Goal: Transaction & Acquisition: Purchase product/service

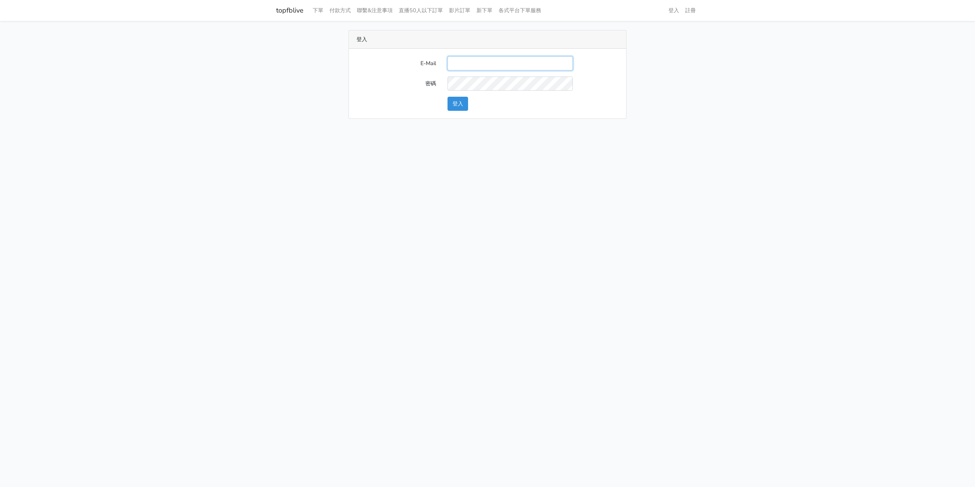
paste input "will@popola.co"
type input "will@popola.co"
click at [456, 100] on button "登入" at bounding box center [457, 104] width 21 height 14
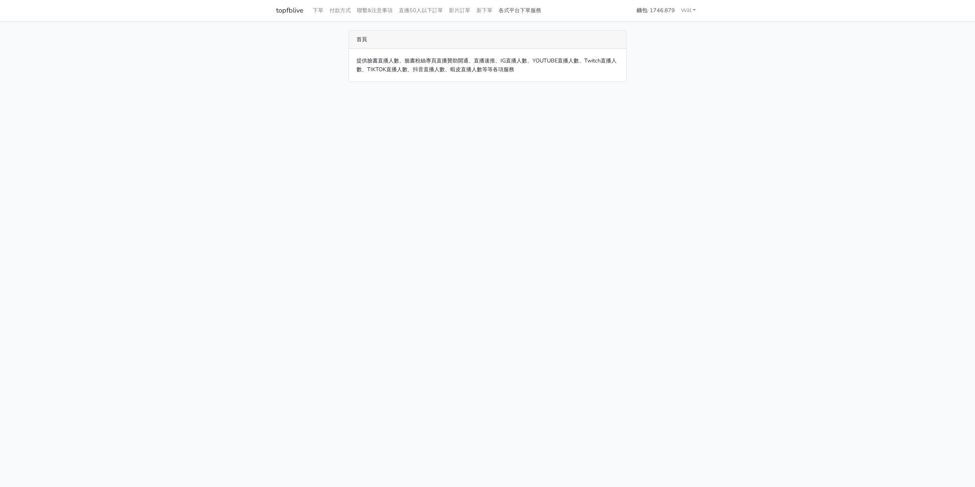
click at [515, 13] on link "各式平台下單服務" at bounding box center [519, 10] width 49 height 15
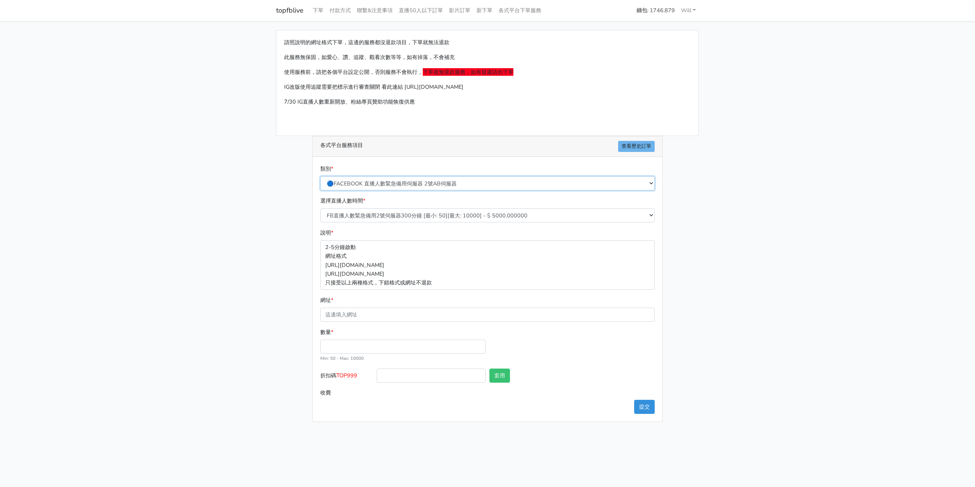
click at [429, 184] on select "🔵FACEBOOK 直播人數緊急備用伺服器 2號AB伺服器 🔵FACEBOOK 網軍專用貼文留言 安全保密 🔵9/30 FACEBOOK 直播人數緩慢進場緩慢…" at bounding box center [487, 183] width 334 height 14
click at [320, 176] on select "🔵FACEBOOK 直播人數緊急備用伺服器 2號AB伺服器 🔵FACEBOOK 網軍專用貼文留言 安全保密 🔵9/30 FACEBOOK 直播人數緩慢進場緩慢…" at bounding box center [487, 183] width 334 height 14
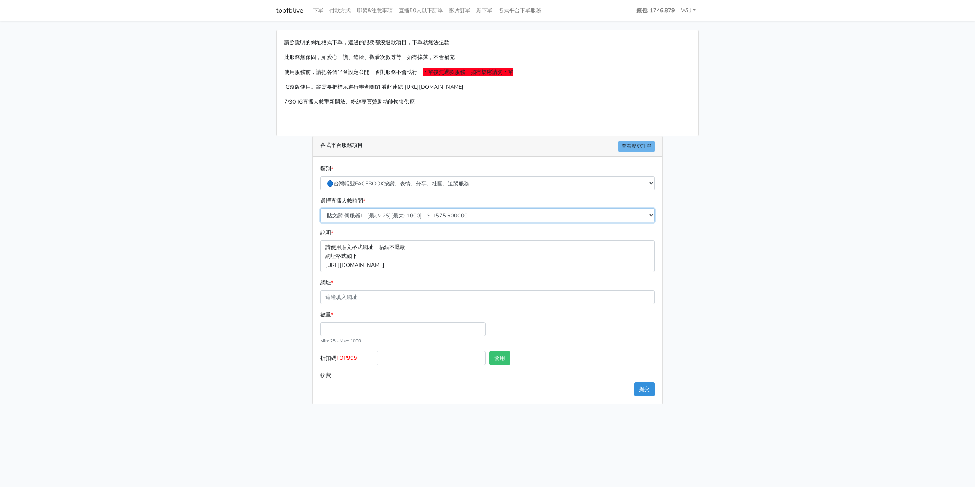
click at [445, 215] on select "貼文讚 伺服器J1 [最小: 25][最大: 1000] - $ 1575.600000 FB粉絲專頁讚 只有讚沒有追蹤 [最小: 100][最大: 1000…" at bounding box center [487, 215] width 334 height 14
click at [463, 183] on select "🔵FACEBOOK 直播人數緊急備用伺服器 2號AB伺服器 🔵FACEBOOK 網軍專用貼文留言 安全保密 🔵9/30 FACEBOOK 直播人數緩慢進場緩慢…" at bounding box center [487, 183] width 334 height 14
select select "🔵FACEBOOK按讚-追蹤-評論-社團成員-影片觀看-短影片觀看"
click at [320, 176] on select "🔵FACEBOOK 直播人數緊急備用伺服器 2號AB伺服器 🔵FACEBOOK 網軍專用貼文留言 安全保密 🔵9/30 FACEBOOK 直播人數緩慢進場緩慢…" at bounding box center [487, 183] width 334 height 14
click at [421, 217] on select "🔵1/26新增FACEBOOK個人頁面追蹤 J1A伺服器 [最小: 100][最大: 200000] - $ 120.000000 🔵增加社團成員數 伺服器J…" at bounding box center [487, 215] width 334 height 14
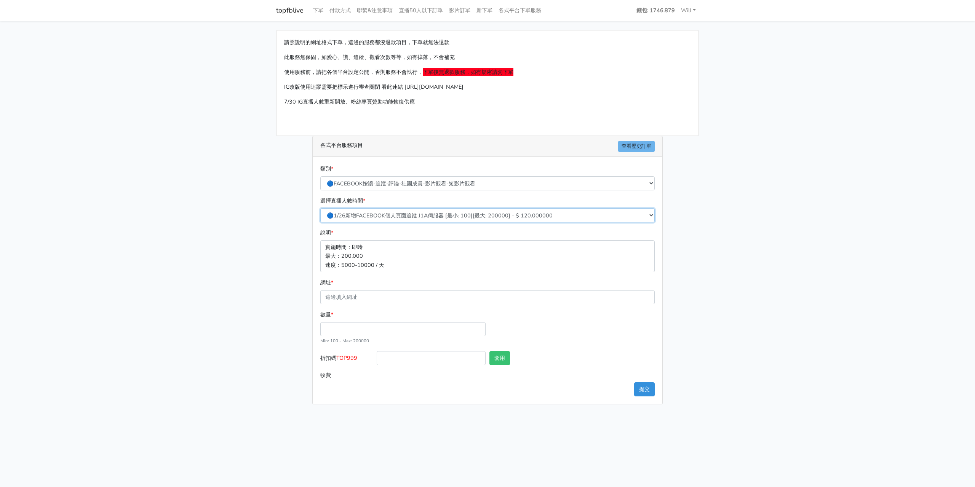
select select "121"
click at [320, 208] on select "🔵1/26新增FACEBOOK個人頁面追蹤 J1A伺服器 [最小: 100][最大: 200000] - $ 120.000000 🔵增加社團成員數 伺服器J…" at bounding box center [487, 215] width 334 height 14
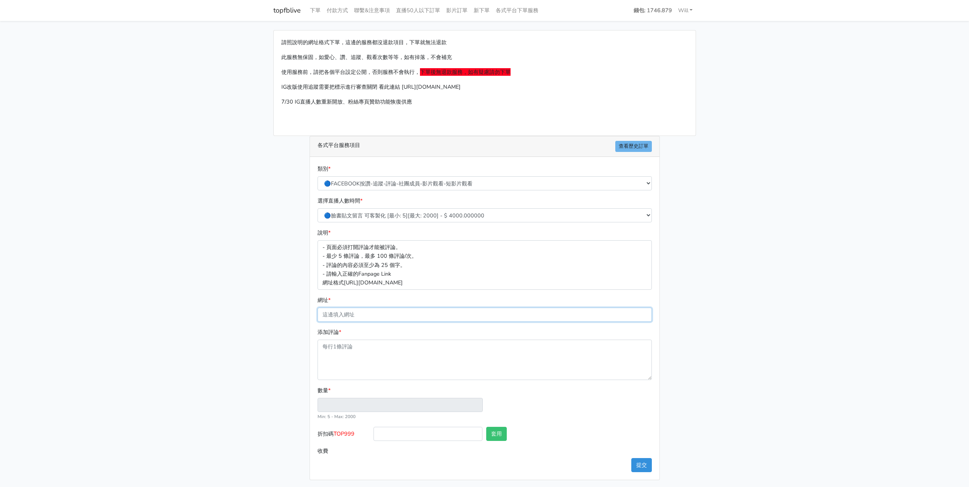
click at [344, 318] on input "網址 *" at bounding box center [485, 315] width 334 height 14
click at [412, 313] on input "網址 *" at bounding box center [485, 315] width 334 height 14
paste input "[URL][DOMAIN_NAME]"
type input "[URL][DOMAIN_NAME]"
click at [394, 350] on textarea "添加評論 *" at bounding box center [485, 360] width 334 height 40
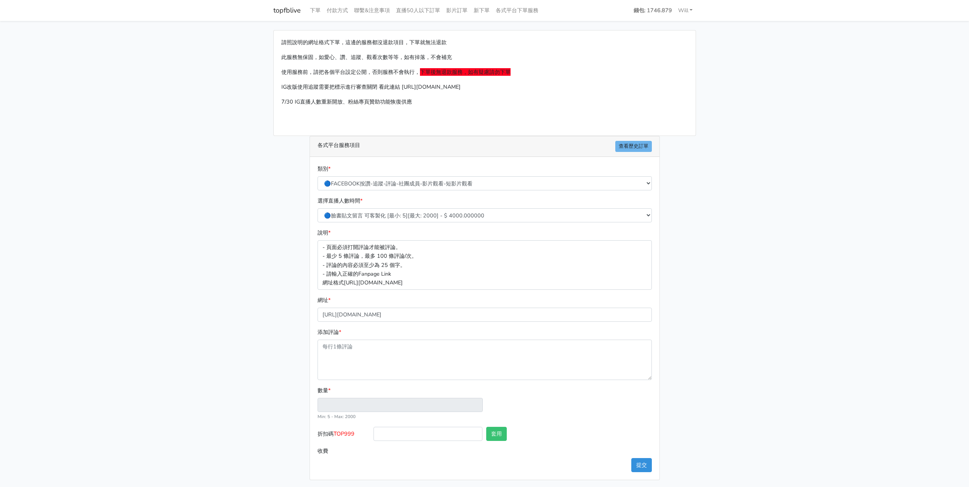
type input "1"
type input "4.000"
click at [703, 233] on main "請照說明的網址格式下單，這邊的服務都沒退款項目，下單就無法退款 此服務無保固，如愛心、讚、追蹤、觀看次數等等，如有掉落，不會補充 使用服務前，請把各個平台設定…" at bounding box center [484, 255] width 969 height 468
click at [429, 348] on textarea "添加評論 *" at bounding box center [485, 360] width 334 height 40
paste textarea "្នើសុំការផ្ទៀងផ្ទាត់ពីស្ថានទូតចិន មិនត្រូវអោយមានការឆបោកកេីតឡេីងនៅប្រទេសកម្ពុជាដ…"
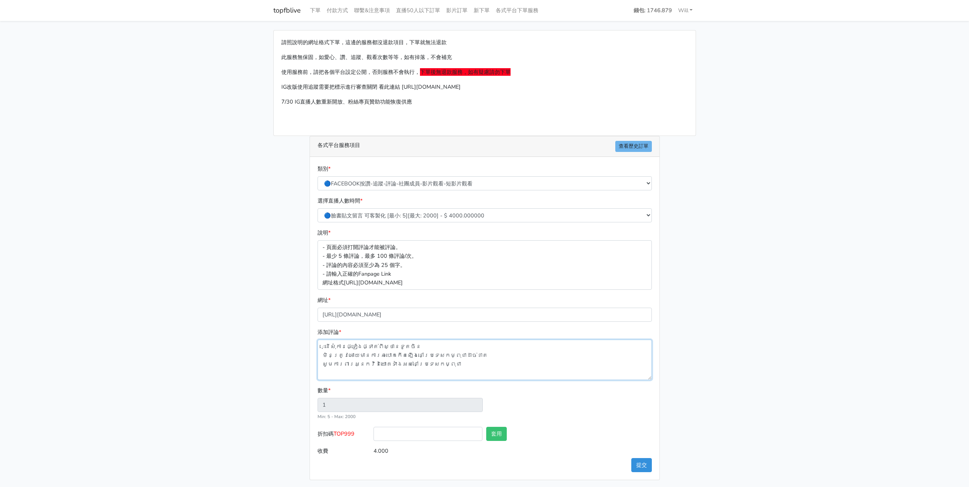
click at [322, 356] on textarea "្នើសុំការផ្ទៀងផ្ទាត់ពីស្ថានទូតចិន មិនត្រូវអោយមានការឆបោកកេីតឡេីងនៅប្រទេសកម្ពុជាដ…" at bounding box center [485, 360] width 334 height 40
type textarea "្នើសុំការផ្ទៀងផ្ទាត់ពីស្ថានទូតចិនមិនត្រូវអោយមានការឆបោកកេីតឡេីងនៅប្រទេសកម្ពុជាដា…"
type input "3"
type input "12.000"
type textarea "្នើសុំការផ្ទៀងផ្ទាត់ពីស្ថានទូតចិន មិនត្រូវអោយមានការឆបោកកេីតឡេីងនៅប្រទេសកម្ពុជាដ…"
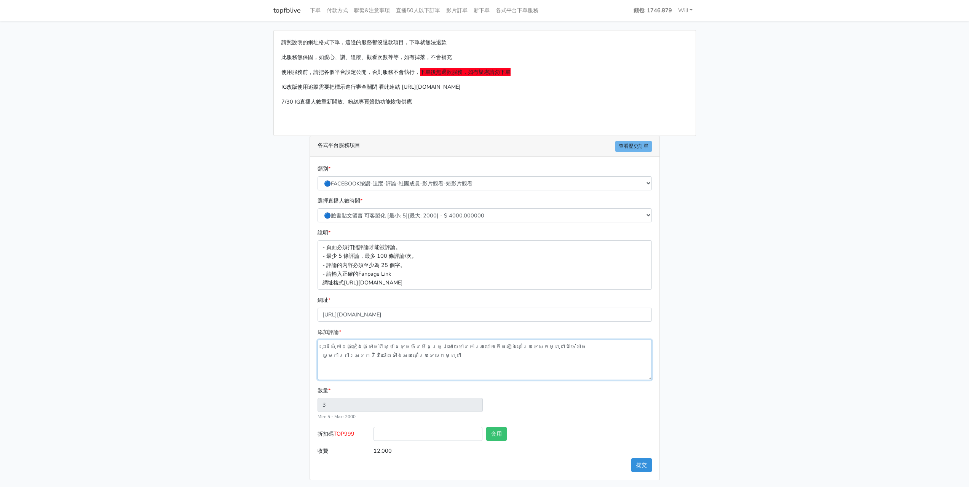
type input "2"
type input "8.000"
click at [323, 357] on textarea "្នើសុំការផ្ទៀងផ្ទាត់ពីស្ថានទូតចិន មិនត្រូវអោយមានការឆបោកកេីតឡេីងនៅប្រទេសកម្ពុជាដ…" at bounding box center [485, 360] width 334 height 40
type textarea "្នើសុំការផ្ទៀងផ្ទាត់ពីស្ថានទូតចិន មិនត្រូវអោយមានការឆបោកកេីតឡេីងនៅប្រទេសកម្ពុជាដ…"
type input "1"
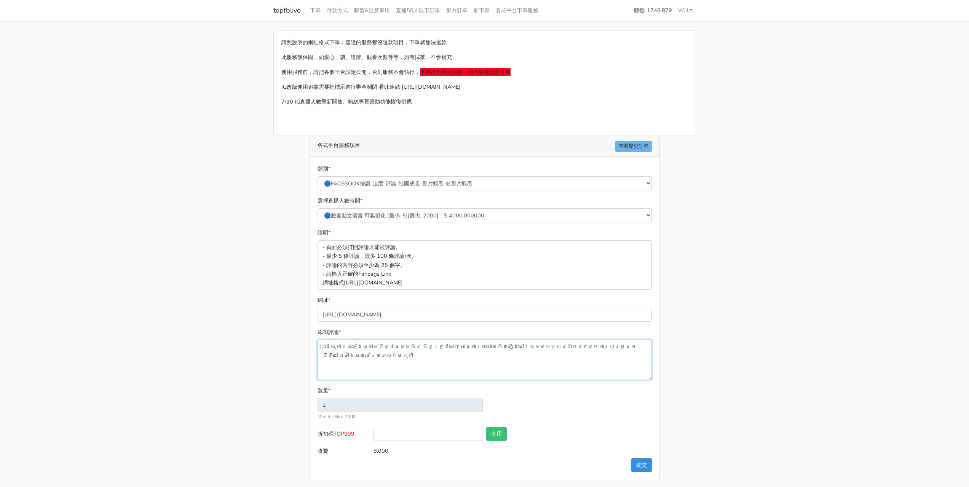
type input "4.000"
click at [381, 367] on textarea "្នើសុំការផ្ទៀងផ្ទាត់ពីស្ថានទូតចិន មិនត្រូវអោយមានការឆបោកកេីតឡេីងនៅប្រទេសកម្ពុជាដ…" at bounding box center [485, 360] width 334 height 40
click at [389, 357] on textarea "្នើសុំការផ្ទៀងផ្ទាត់ពីស្ថានទូតចិន មិនត្រូវអោយមានការឆបោកកេីតឡេីងនៅប្រទេសកម្ពុជាដ…" at bounding box center [485, 360] width 334 height 40
type textarea "្នើសុំការផ្ទៀងផ្ទាត់ពីស្ថានទូតចិន មិនត្រូវអោយមានការឆបោកកេីតឡេីងនៅប្រទេសកម្ពុជាដ…"
type input "2"
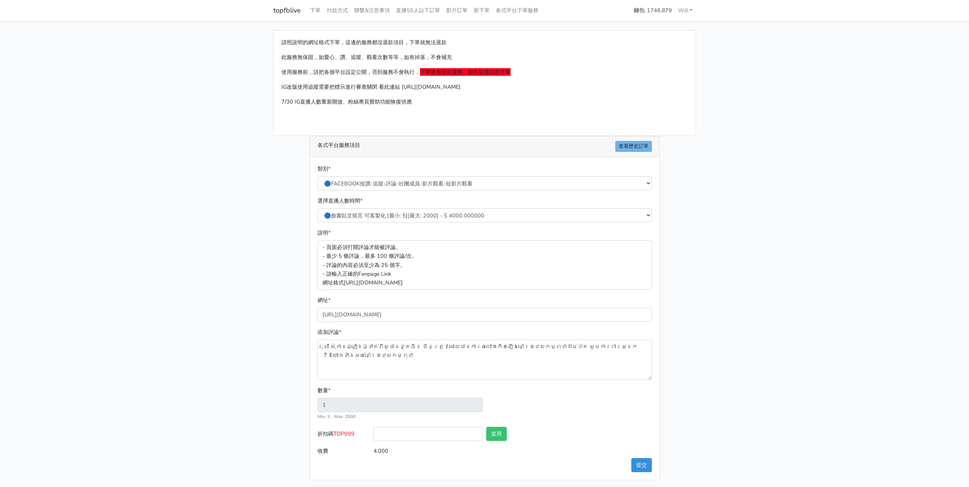
type input "8.000"
click at [370, 356] on textarea "្នើសុំការផ្ទៀងផ្ទាត់ពីស្ថានទូតចិន មិនត្រូវអោយមានការឆបោកកេីតឡេីងនៅប្រទេសកម្ពុជាដ…" at bounding box center [485, 360] width 334 height 40
type textarea "្នើសុំការផ្ទៀងផ្ទាត់ពីស្ថានទូតចិន មិនត្រូវអោយមានការឆបោកកេីតឡេីងនៅប្រទេសកម្ពុជាដ…"
type input "3"
type input "12.000"
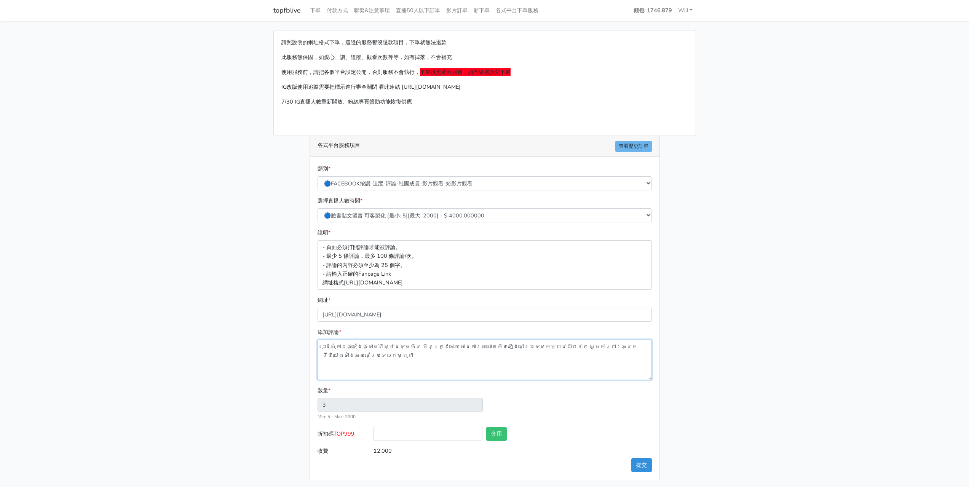
paste textarea "ស្ថានទូតចិនគួរតែឆែករឿងនេះឡេីងវិញ មានដែរ​ រឿងជនជាតិ​ចិន​អាច​បោក​ជនជាតិ​ចិន​បាន"
type textarea "្នើសុំការផ្ទៀងផ្ទាត់ពីស្ថានទូតចិន មិនត្រូវអោយមានការឆបោកកេីតឡេីងនៅប្រទេសកម្ពុជាដ…"
type input "4"
type input "16.000"
click at [546, 362] on textarea "្នើសុំការផ្ទៀងផ្ទាត់ពីស្ថានទូតចិន មិនត្រូវអោយមានការឆបោកកេីតឡេីងនៅប្រទេសកម្ពុជាដ…" at bounding box center [485, 360] width 334 height 40
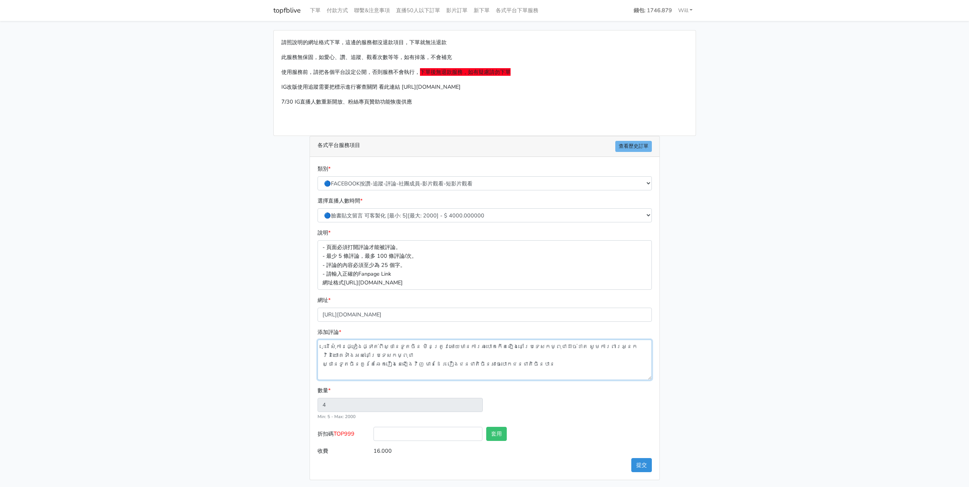
type textarea "្នើសុំការផ្ទៀងផ្ទាត់ពីស្ថានទូតចិន មិនត្រូវអោយមានការឆបោកកេីតឡេីងនៅប្រទេសកម្ពុជាដ…"
type input "5"
type input "20.000"
paste textarea "នើសុំការផ្ទៀងផ្ទាត់ពីស្ថានទូតចិន មិនត្រូវអោយមានការឆបោកកេីតឡេីងនៅប្រទេសកម្ពុជាដា…"
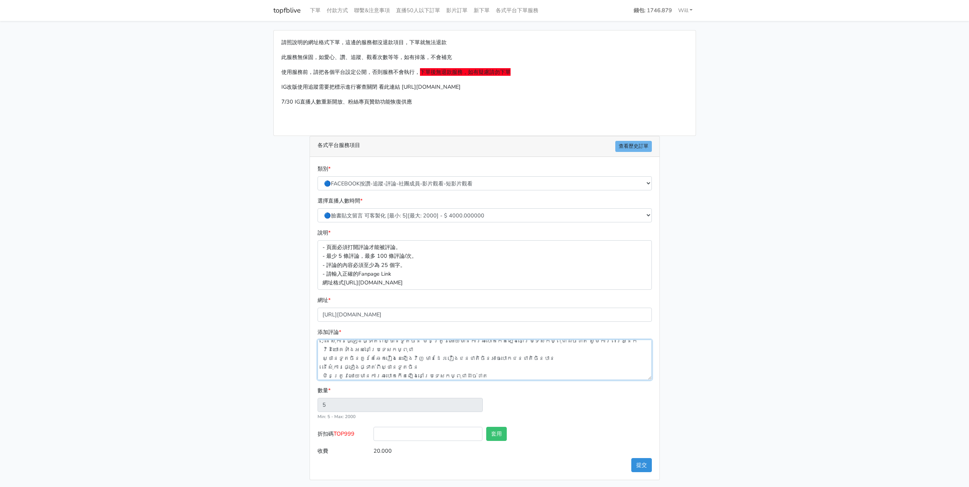
type textarea "្នើសុំការផ្ទៀងផ្ទាត់ពីស្ថានទូតចិន មិនត្រូវអោយមានការឆបោកកេីតឡេីងនៅប្រទេសកម្ពុជាដ…"
type input "6"
type input "24.000"
click at [487, 375] on textarea "្នើសុំការផ្ទៀងផ្ទាត់ពីស្ថានទូតចិន មិនត្រូវអោយមានការឆបោកកេីតឡេីងនៅប្រទេសកម្ពុជាដ…" at bounding box center [485, 360] width 334 height 40
type textarea "្នើសុំការផ្ទៀងផ្ទាត់ពីស្ថានទូតចិន មិនត្រូវអោយមានការឆបោកកេីតឡេីងនៅប្រទេសកម្ពុជាដ…"
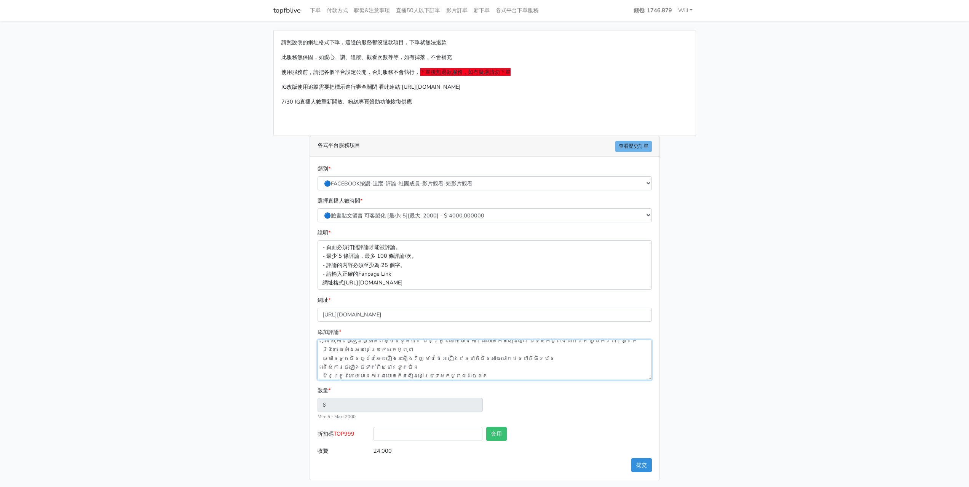
scroll to position [15, 0]
type input "7"
type input "28.000"
paste textarea "គាត់ជាជនជាតិ​ចិន​ហេតុអីបានជា​អាច​​ធ្វេីជាមន្ត្រី​នៅប្រទេស​​កម្ពុជាបាន?សូម​ស្ថាន…"
click at [628, 374] on textarea "添加評論 *" at bounding box center [485, 360] width 334 height 40
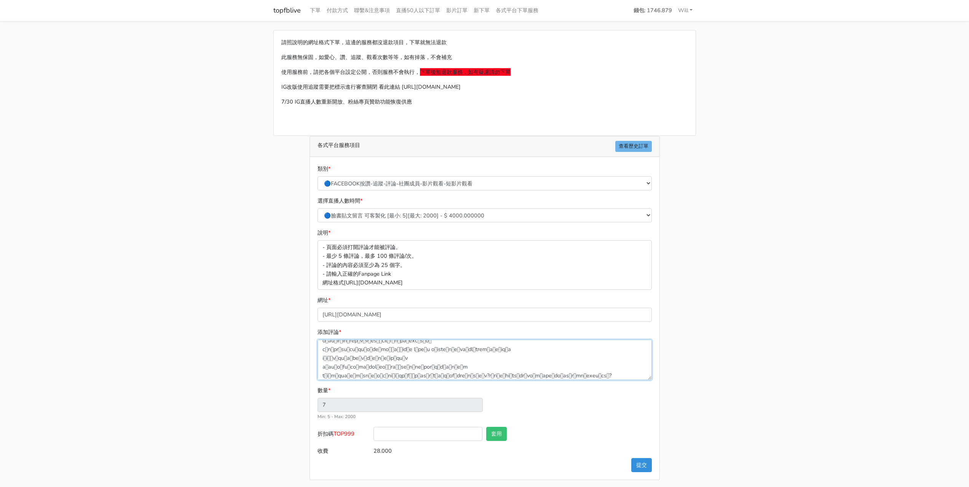
type textarea "្នើសុំការផ្ទៀងផ្ទាត់ពីស្ថានទូតចិន មិនត្រូវអោយមានការឆបោកកេីតឡេីងនៅប្រទេសកម្ពុជាដ…"
type input "8"
type input "32.000"
paste textarea "ម្នាក់នេះជាជនជាតិចិន ម៉េចបានគាត់អាចធ្វេីជាមន្រ្តីបីនៅប្រទេសកម្ពុជាបាន！"
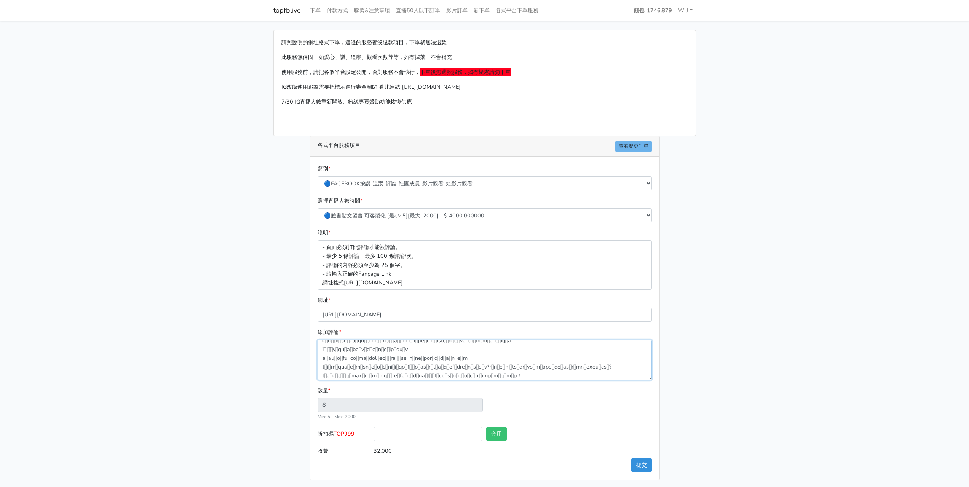
click at [502, 362] on textarea "添加評論 *" at bounding box center [485, 360] width 334 height 40
click at [322, 372] on textarea "添加評論 *" at bounding box center [485, 360] width 334 height 40
click at [407, 372] on textarea "添加評論 *" at bounding box center [485, 360] width 334 height 40
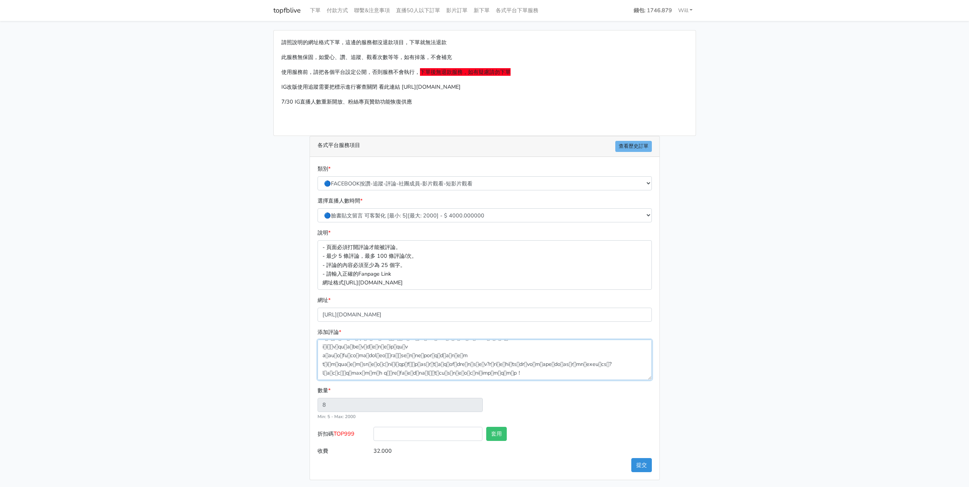
click at [404, 371] on textarea "添加評論 *" at bounding box center [485, 360] width 334 height 40
type textarea "្នើសុំការផ្ទៀងផ្ទាត់ពីស្ថានទូតចិន មិនត្រូវអោយមានការឆបោកកេីតឡេីងនៅប្រទេសកម្ពុជាដ…"
type input "7"
type input "28.000"
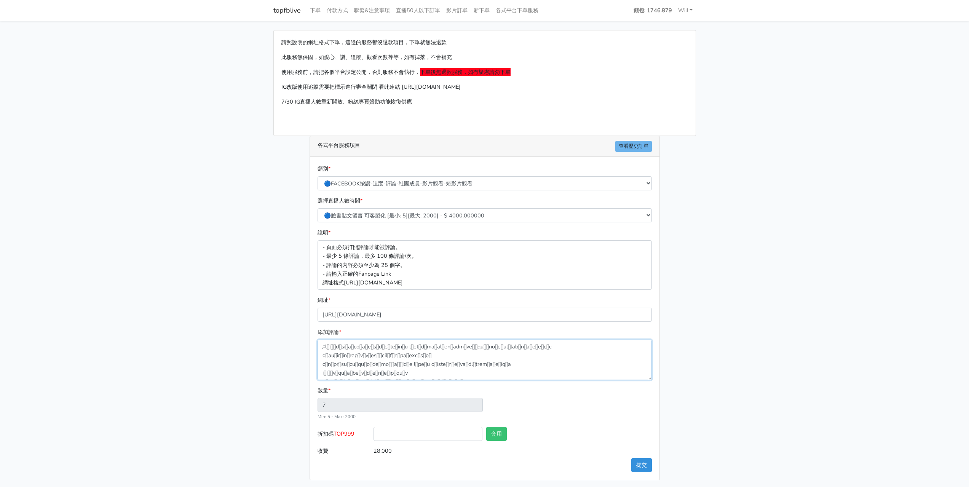
click at [389, 357] on textarea "添加評論 *" at bounding box center [485, 360] width 334 height 40
type textarea "្នើសុំការផ្ទៀងផ្ទាត់ពីស្ថានទូតចិន មិនត្រូវអោយមានការឆបោកកេីតឡេីងនៅប្រទេសកម្ពុជាដ…"
type input "6"
type input "24.000"
click at [504, 367] on textarea "添加評論 *" at bounding box center [485, 360] width 334 height 40
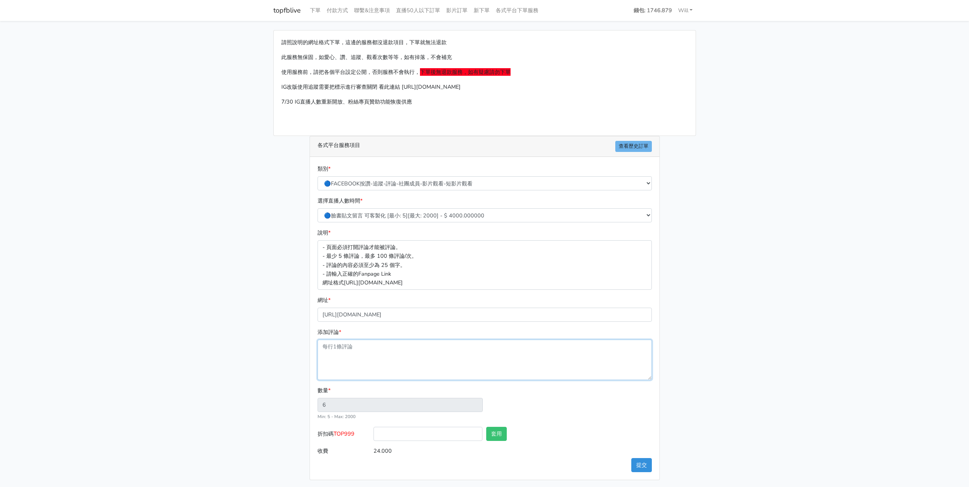
type input "1"
type input "4.000"
paste textarea "ស្នើសុំការផ្ទៀងផ្ទាត់ពីស្ថានទូតចិន មិនត្រូវអោយមានការឆបោកកេីតឡេីងនៅប្រទេសកម្ពុជា…"
click at [322, 373] on textarea "添加評論 *" at bounding box center [485, 360] width 334 height 40
type textarea "ស្នើសុំការផ្ទៀងផ្ទាត់ពីស្ថានទូតចិន មិនត្រូវអោយមានការឆបោកកេីតឡេីងនៅប្រទេសកម្ពុជា…"
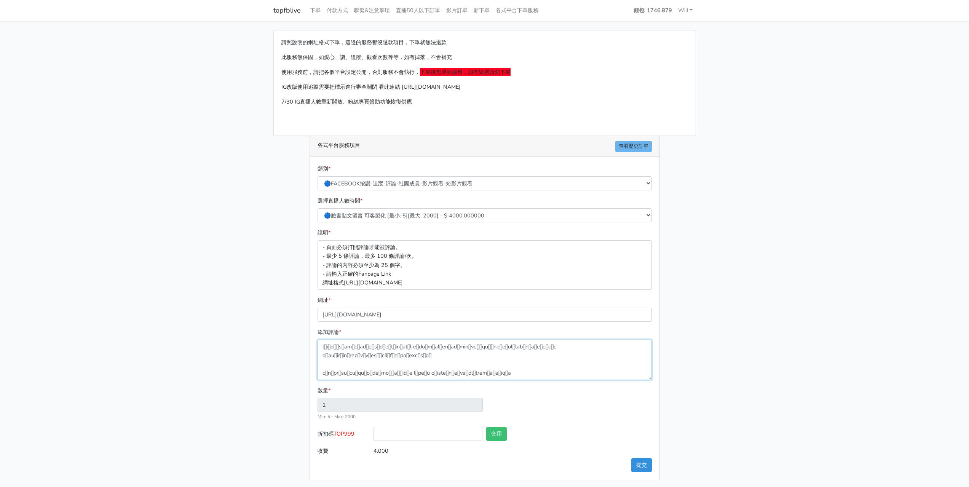
type input "9"
type input "36.000"
click at [321, 345] on textarea "添加評論 *" at bounding box center [485, 360] width 334 height 40
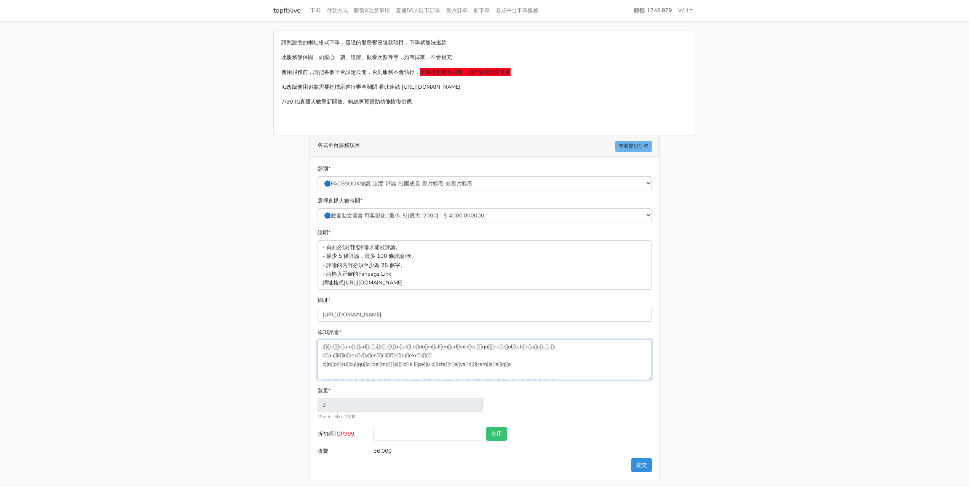
type textarea "ស្នើសុំការផ្ទៀងផ្ទាត់ពីស្ថានទូតចិន មិនត្រូវអោយមានការឆបោកកេីតឡេីងនៅប្រទេសកម្ពុជា…"
type input "8"
type input "32.000"
click at [323, 356] on textarea "添加評論 *" at bounding box center [485, 360] width 334 height 40
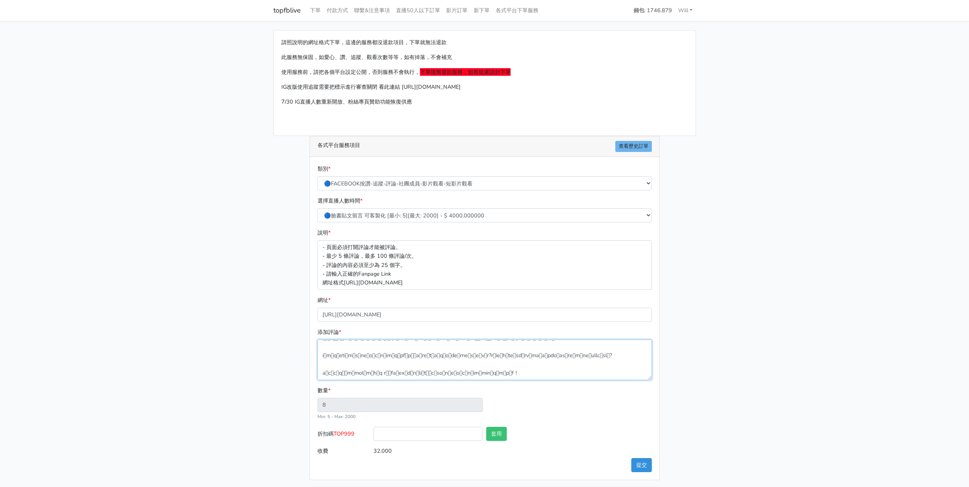
type textarea "ស្នើសុំការផ្ទៀងផ្ទាត់ពីស្ថានទូតចិន មិនត្រូវអោយមានការឆបោកកេីតឡេីងនៅប្រទេសកម្ពុជា…"
type input "7"
type input "28.000"
click at [323, 373] on textarea "添加評論 *" at bounding box center [485, 360] width 334 height 40
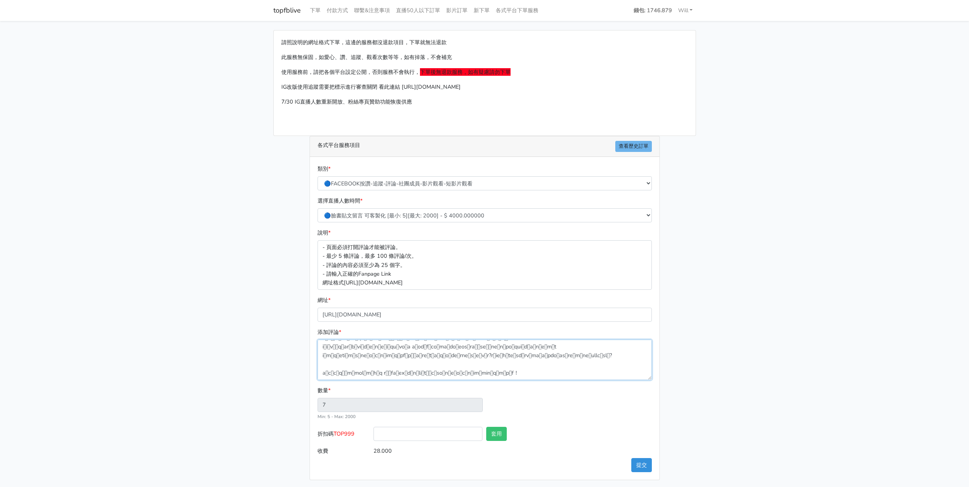
type textarea "ស្នើសុំការផ្ទៀងផ្ទាត់ពីស្ថានទូតចិន មិនត្រូវអោយមានការឆបោកកេីតឡេីងនៅប្រទេសកម្ពុជា…"
type input "6"
type input "24.000"
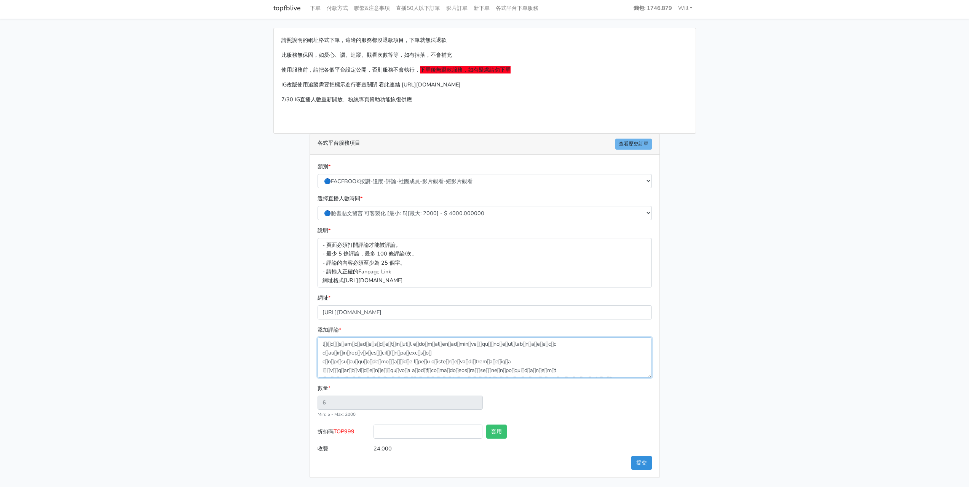
scroll to position [0, 0]
click at [367, 354] on textarea "添加評論 *" at bounding box center [485, 357] width 334 height 40
drag, startPoint x: 364, startPoint y: 354, endPoint x: 319, endPoint y: 344, distance: 45.6
click at [319, 344] on textarea "添加評論 *" at bounding box center [485, 357] width 334 height 40
type textarea "ស្ថានទូតចិនគួរតែឆែករឿងនេះឡេីងវិញ មានដែរ​ រឿងជនជាតិ​ចិន​អាច​បោក​ជនជាតិ​ចិន​បាន ស…"
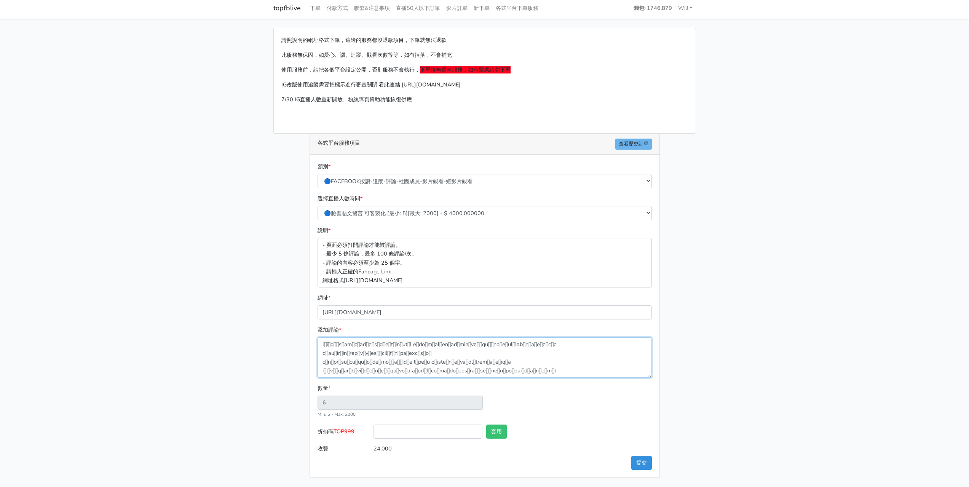
type input "5"
type input "20.000"
click at [322, 353] on textarea "添加評論 *" at bounding box center [485, 357] width 334 height 40
type textarea "ស្ថានទូតចិនគួរតែឆែករឿងនេះឡេីងវិញ មានដែរ​ រឿងជនជាតិ​ចិន​អាច​បោក​ជនជាតិ​ចិន​បាន ស…"
type input "4"
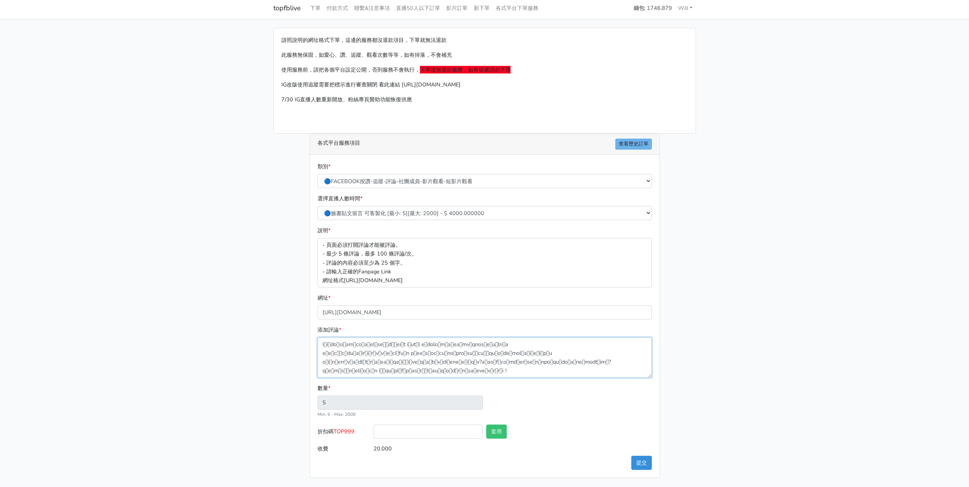
type input "16.000"
click at [511, 369] on textarea "添加評論 *" at bounding box center [485, 357] width 334 height 40
type textarea "ស្ថានទូតចិនគួរតែឆែករឿងនេះឡេីងវិញ មានដែរ​ រឿងជនជាតិ​ចិន​អាច​បោក​ជនជាតិ​ចិន​បាន ស…"
type input "5"
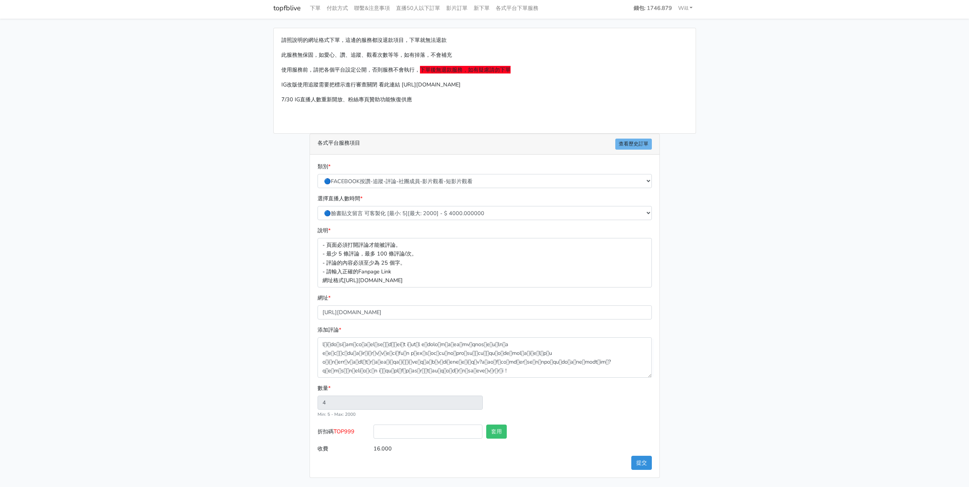
type input "20.000"
click at [57, 269] on main "請照說明的網址格式下單，這邊的服務都沒退款項目，下單就無法退款 此服務無保固，如愛心、讚、追蹤、觀看次數等等，如有掉落，不會補充 使用服務前，請把各個平台設定…" at bounding box center [484, 253] width 969 height 468
click at [517, 365] on textarea "添加評論 *" at bounding box center [485, 357] width 334 height 40
type textarea "ស្ថានទូតចិនគួរតែឆែករឿងនេះឡេីងវិញ មានដែរ​ រឿងជនជាតិ​ចិន​អាច​បោក​ជនជាតិ​ចិន​បាន ស…"
type input "6"
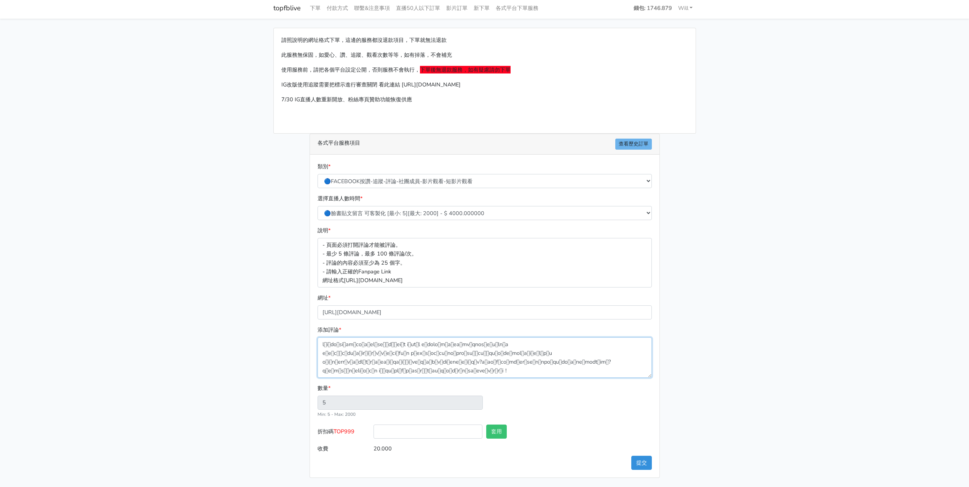
type input "24.000"
paste textarea "គាត់មាន​លិខិតឆ្លងដែន​ចិន ប៉ុន្តែ​អះអាង​ថា​ជា​ជនជាតិ​ខ្មែរ ដើម្បី​បោកប្រាស់​គ្រប…"
click at [376, 369] on textarea "添加評論 *" at bounding box center [485, 357] width 334 height 40
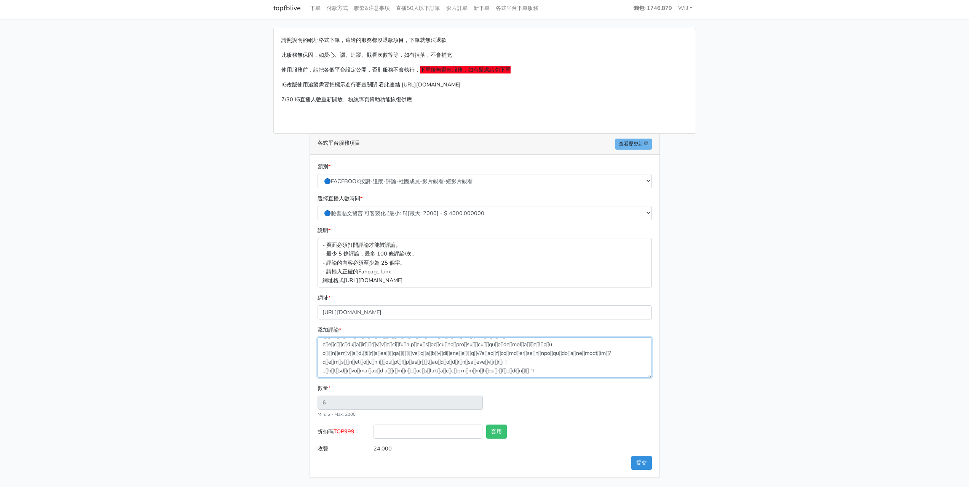
click at [533, 373] on textarea "添加評論 *" at bounding box center [485, 357] width 334 height 40
click at [519, 361] on textarea "添加評論 *" at bounding box center [485, 357] width 334 height 40
click at [528, 372] on textarea "添加評論 *" at bounding box center [485, 357] width 334 height 40
drag, startPoint x: 539, startPoint y: 376, endPoint x: 318, endPoint y: 372, distance: 221.6
click at [318, 372] on textarea "添加評論 *" at bounding box center [485, 360] width 334 height 40
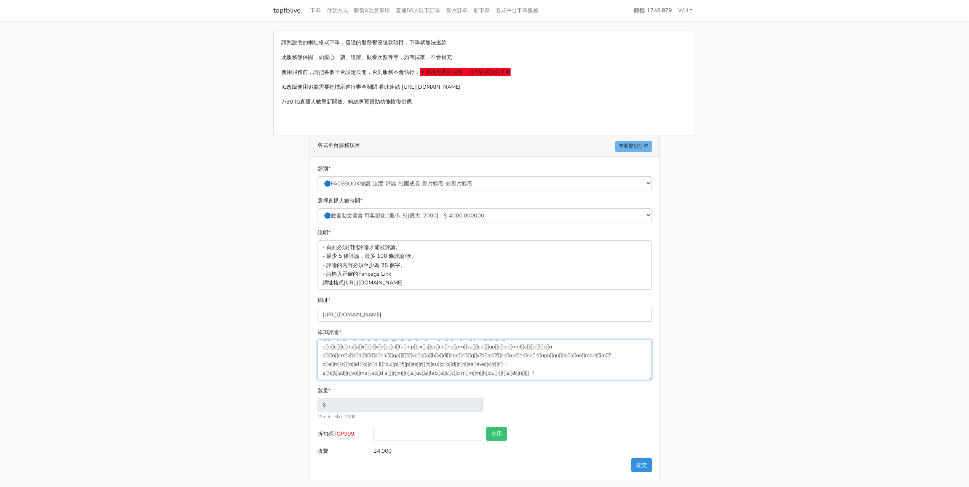
type textarea "ស្ថានទូតចិនគួរតែឆែករឿងនេះឡេីងវិញ មានដែរ​ រឿងជនជាតិ​ចិន​អាច​បោក​ជនជាតិ​ចិន​បាន ស…"
type input "5"
type input "20.000"
type textarea "ស្ថានទូតចិនគួរតែឆែករឿងនេះឡេីងវិញ មានដែរ​ រឿងជនជាតិ​ចិន​អាច​បោក​ជនជាតិ​ចិន​បាន ស…"
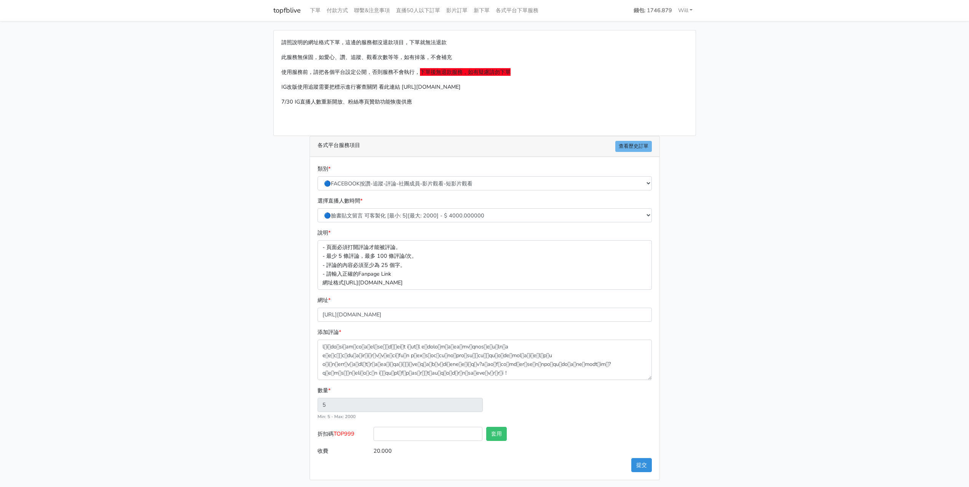
type input "4"
type input "16.000"
click at [517, 299] on div "網址 * https://www.facebook.com/share/v/14HxvxTMBc7/" at bounding box center [485, 309] width 334 height 26
drag, startPoint x: 460, startPoint y: 315, endPoint x: 320, endPoint y: 314, distance: 140.5
click at [321, 314] on input "[URL][DOMAIN_NAME]" at bounding box center [485, 315] width 334 height 14
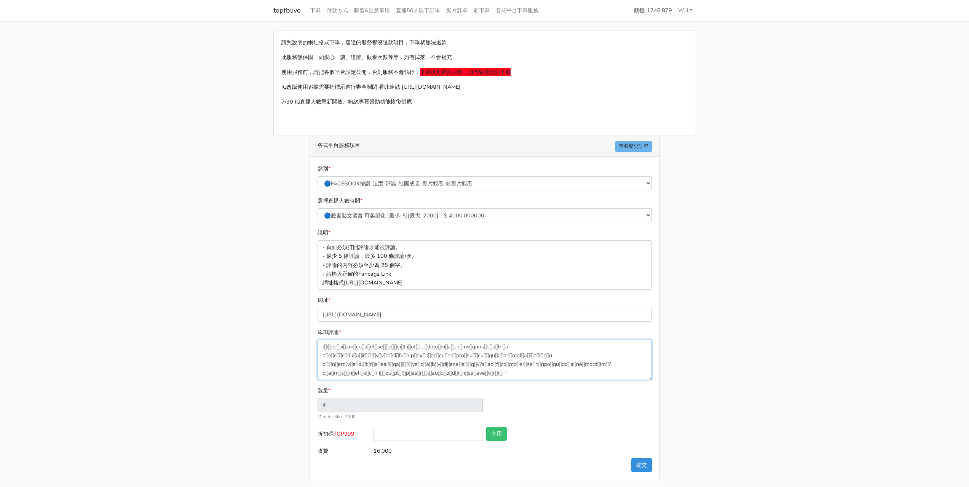
click at [516, 378] on textarea "添加評論 *" at bounding box center [485, 360] width 334 height 40
click at [571, 354] on textarea "添加評論 *" at bounding box center [485, 360] width 334 height 40
click at [546, 347] on textarea "添加評論 *" at bounding box center [485, 360] width 334 height 40
paste textarea "Chinese Embassy in Cambodia-中华人民共和国驻柬埔寨王国大使馆"
click at [543, 348] on textarea "添加評論 *" at bounding box center [485, 360] width 334 height 40
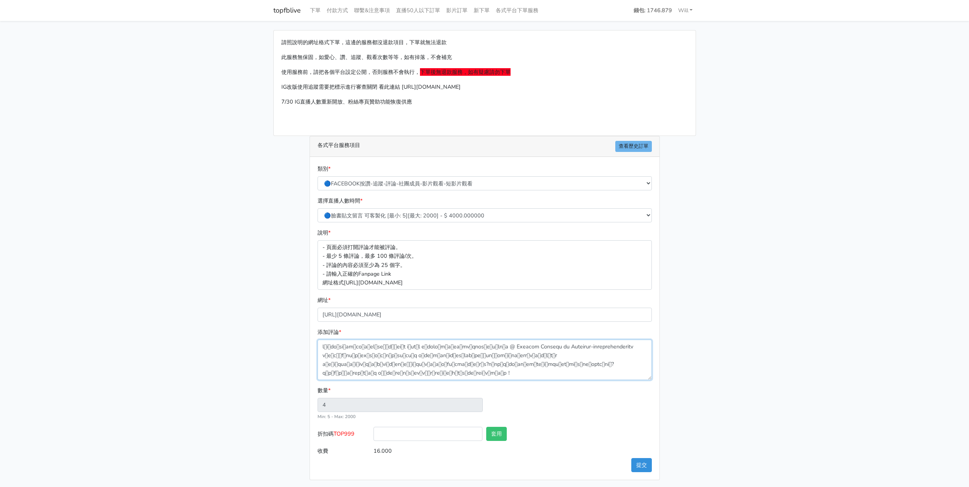
click at [562, 364] on textarea "添加評論 *" at bounding box center [485, 360] width 334 height 40
paste textarea "Chinese Embassy in Cambodia-中华人民共和国驻柬埔寨王国大使馆"
click at [547, 346] on textarea "添加評論 *" at bounding box center [485, 360] width 334 height 40
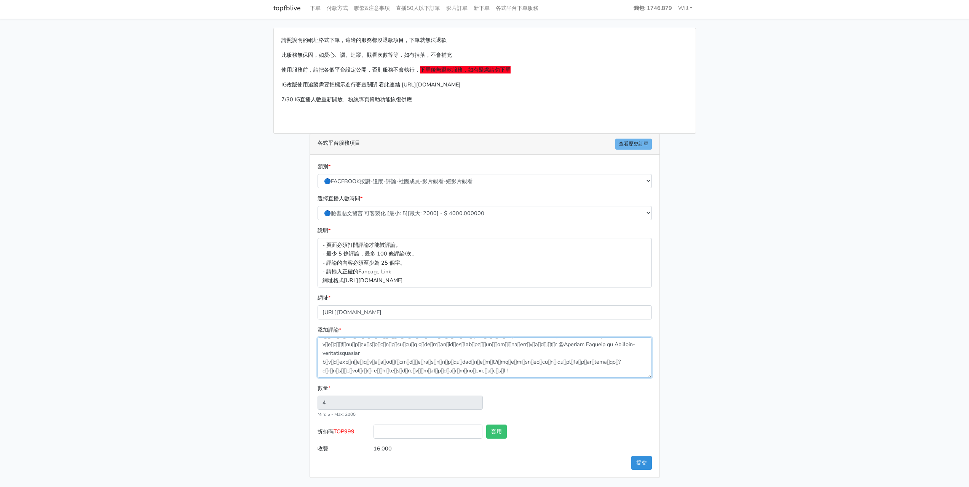
click at [525, 373] on textarea "添加評論 *" at bounding box center [485, 357] width 334 height 40
type textarea "ស្ថានទូតចិនគួរតែឆែករឿងនេះឡេីងវិញ មានដែរ​ រឿងជនជាតិ​ចិន​អាច​បោក​ជនជាតិ​ចិន​បាន @…"
type input "5"
type input "20.000"
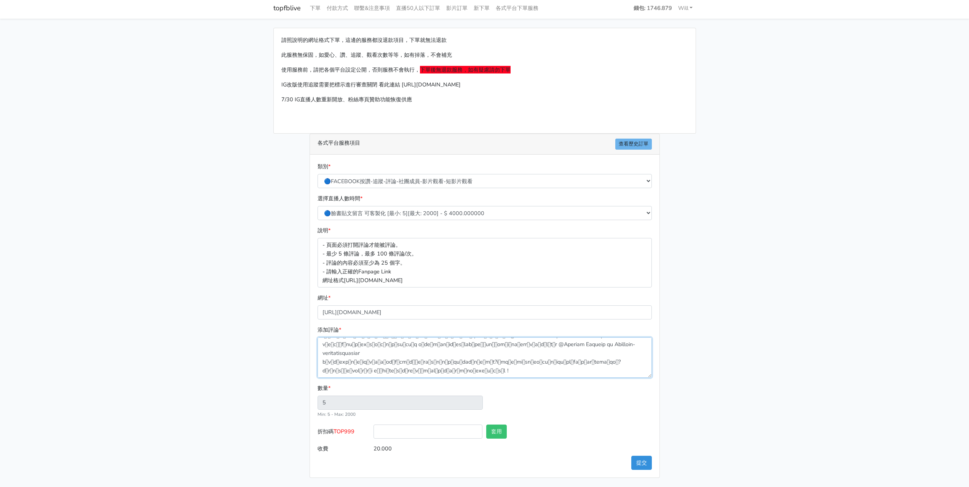
click at [518, 364] on textarea "添加評論 *" at bounding box center [485, 357] width 334 height 40
type textarea "ស្ថានទូតចិនគួរតែឆែករឿងនេះឡេីងវិញ មានដែរ​ រឿងជនជាតិ​ចិន​អាច​បោក​ជនជាតិ​ចិន​បាន @…"
type input "6"
type input "24.000"
paste textarea "ម្នាក់នេះជាជនជាតិចិន ម៉េចបានគាត់អាចធ្វេីជាមន្រ្តីបីនៅប្រទេសកម្ពុជាបាន！"
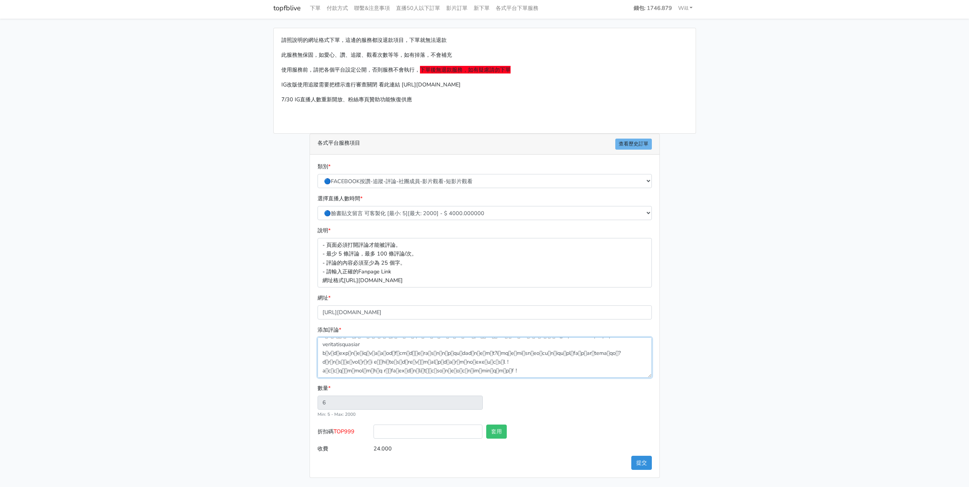
scroll to position [35, 0]
drag, startPoint x: 526, startPoint y: 372, endPoint x: 407, endPoint y: 365, distance: 119.3
click at [407, 365] on textarea "添加評論 *" at bounding box center [485, 357] width 334 height 40
click at [390, 372] on textarea "添加評論 *" at bounding box center [485, 357] width 334 height 40
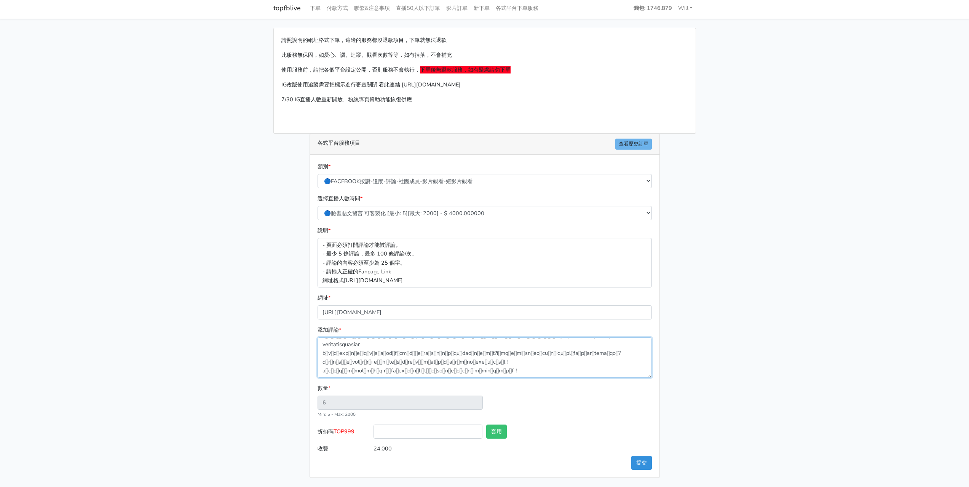
drag, startPoint x: 511, startPoint y: 372, endPoint x: 319, endPoint y: 373, distance: 191.9
click at [319, 373] on textarea "添加評論 *" at bounding box center [485, 357] width 334 height 40
type textarea "ស្ថានទូតចិនគួរតែឆែករឿងនេះឡេីងវិញ មានដែរ​ រឿងជនជាតិ​ចិន​អាច​បោក​ជនជាតិ​ចិន​បាន @…"
type input "5"
type input "20.000"
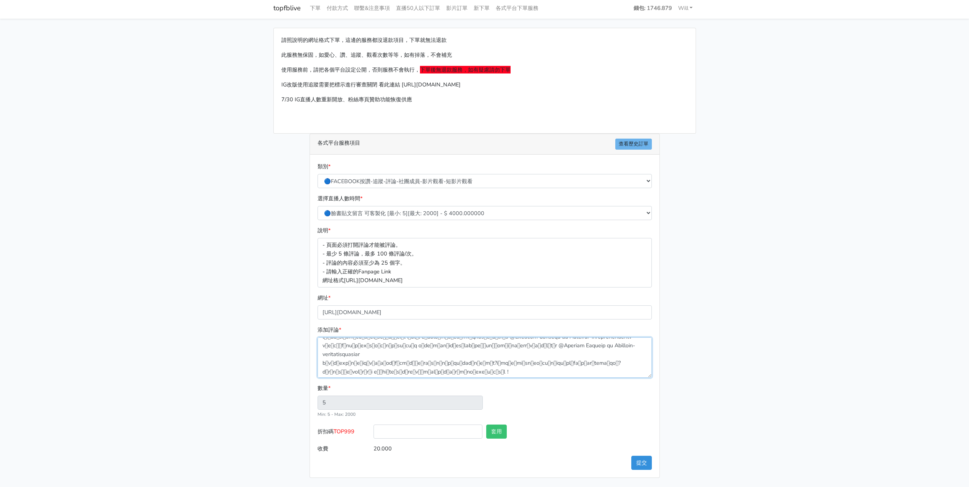
scroll to position [18, 0]
type textarea "ស្ថានទូតចិនគួរតែឆែករឿងនេះឡេីងវិញ មានដែរ​ រឿងជនជាតិ​ចិន​អាច​បោក​ជនជាតិ​ចិន​បាន @…"
type input "4"
type input "16.000"
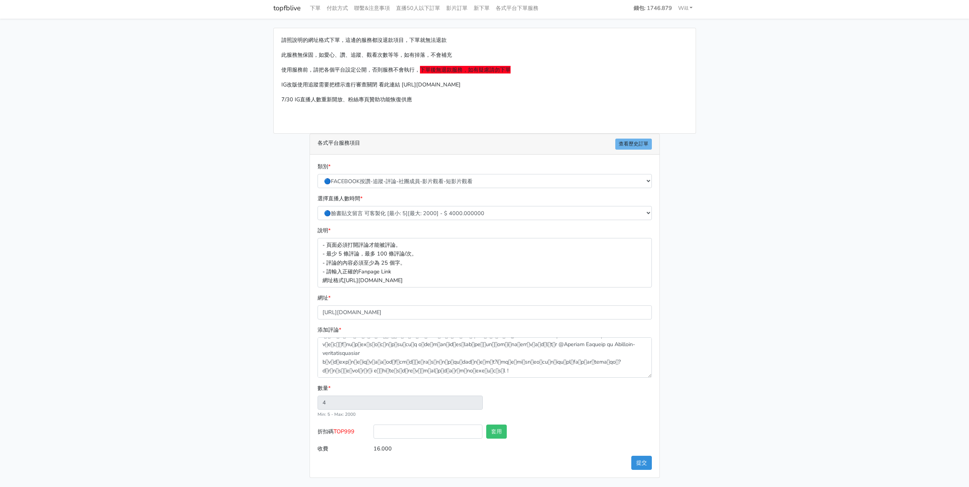
type input "5"
type input "20.000"
click at [518, 367] on textarea "添加評論 *" at bounding box center [485, 357] width 334 height 40
type textarea "ស្ថានទូតចិនគួរតែឆែករឿងនេះឡេីងវិញ មានដែរ​ រឿងជនជាតិ​ចិន​អាច​បោក​ជនជាតិ​ចិន​បាន @…"
type input "6"
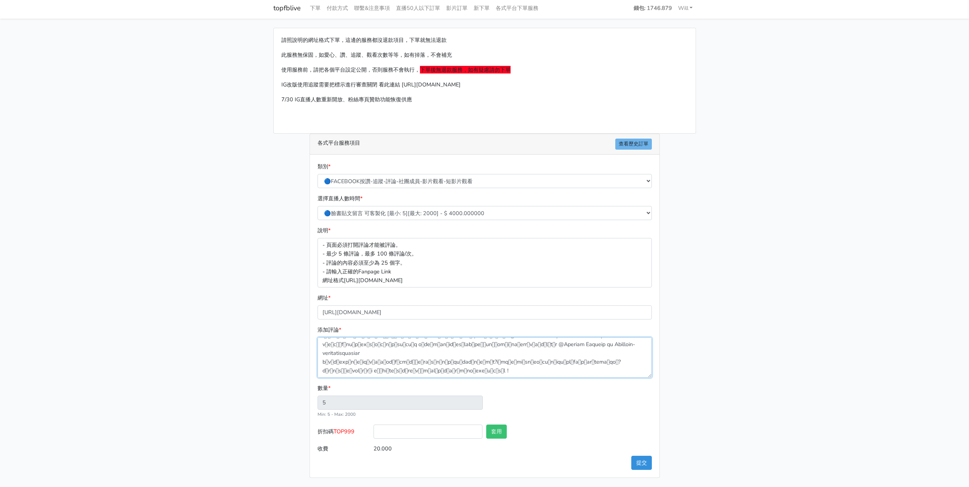
type input "24.000"
paste textarea "ជនជាតិចិនកំពុងបោកប្រាស់ក្រុមហ៊ុនចិននៅប្រទេសកម្ពុជា។ តើ​ស្ថានទូត​ចិន​មិនមានដំណោះ…"
type textarea "ស្ថានទូតចិនគួរតែឆែករឿងនេះឡេីងវិញ មានដែរ​ រឿងជនជាតិ​ចិន​អាច​បោក​ជនជាតិ​ចិន​បាន @…"
click at [644, 464] on button "提交" at bounding box center [641, 463] width 21 height 14
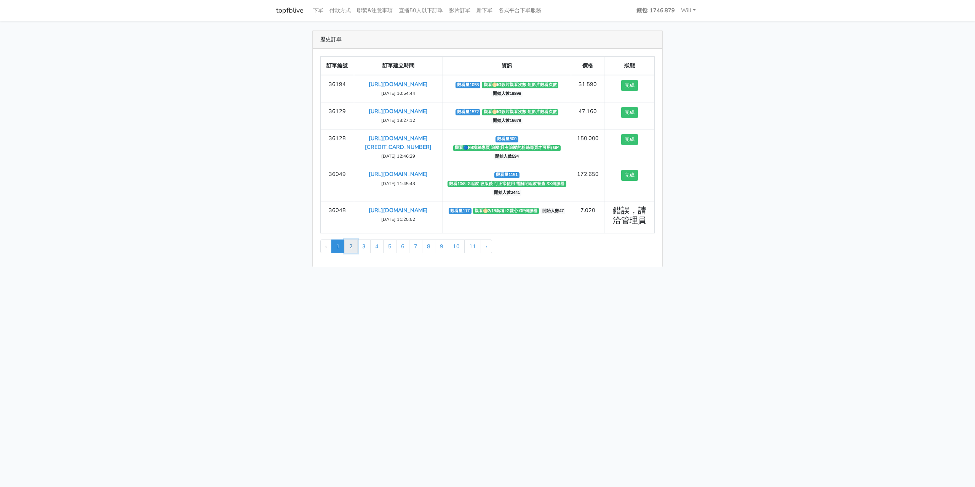
click at [348, 253] on link "2" at bounding box center [350, 246] width 13 height 14
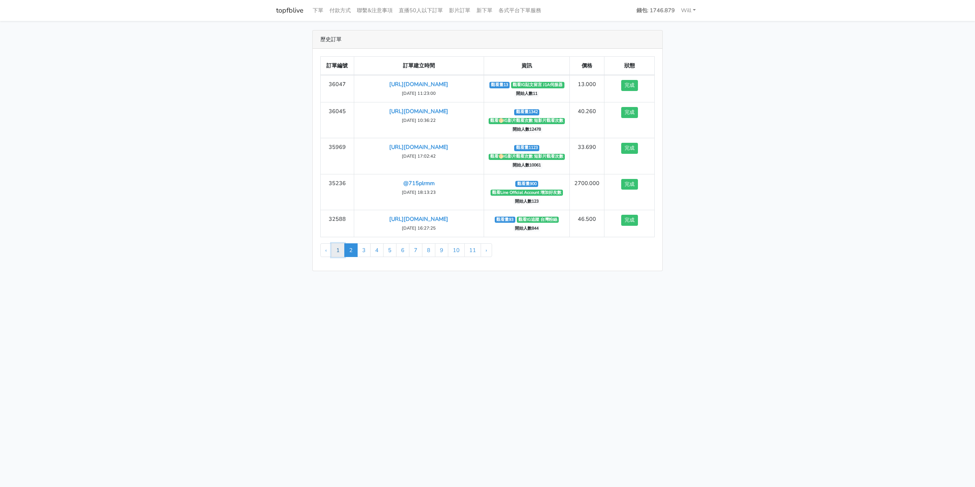
click at [339, 257] on link "1" at bounding box center [337, 250] width 13 height 14
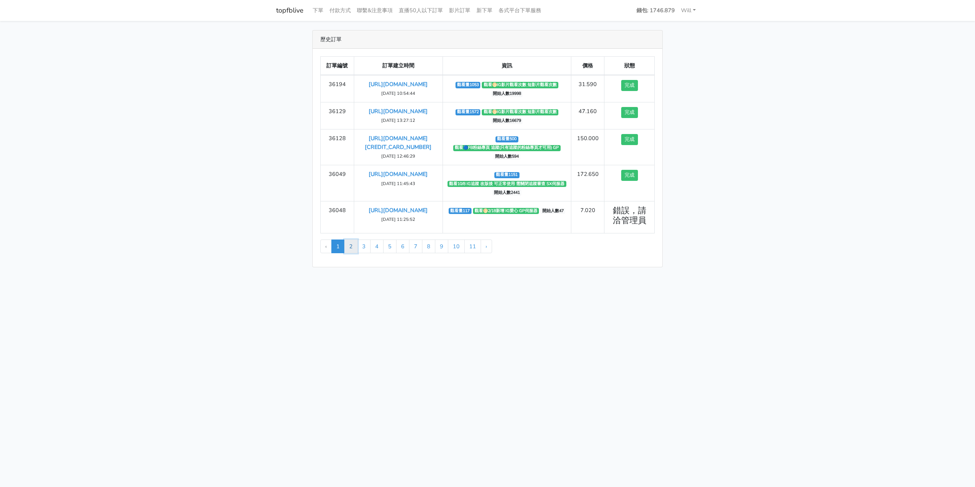
click at [350, 253] on link "2" at bounding box center [350, 246] width 13 height 14
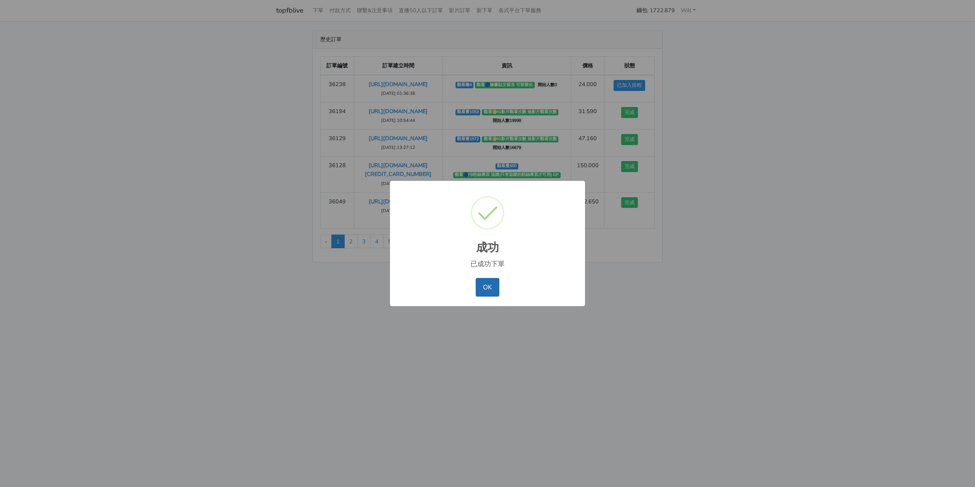
click at [479, 289] on button "OK" at bounding box center [486, 287] width 23 height 18
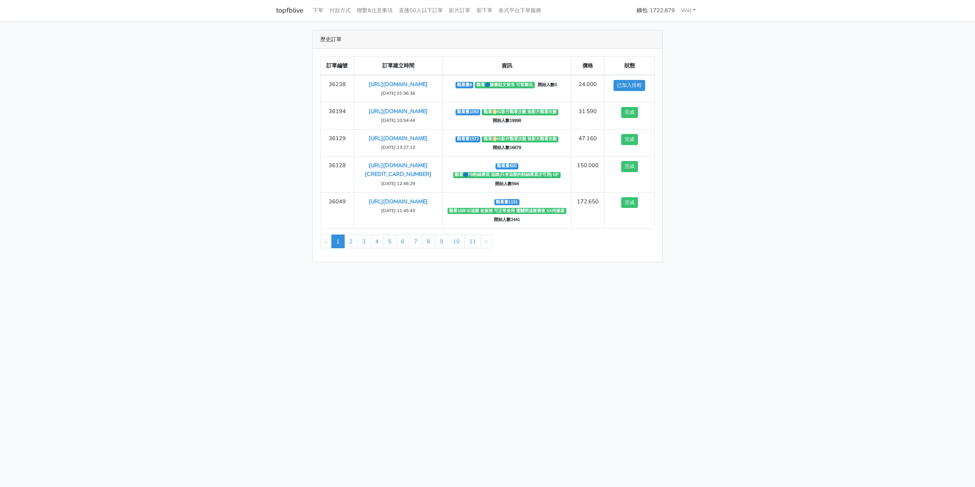
click at [519, 248] on ul "‹ 1 2 3 4 5 6 7 8 9 10 11 ›" at bounding box center [487, 242] width 334 height 14
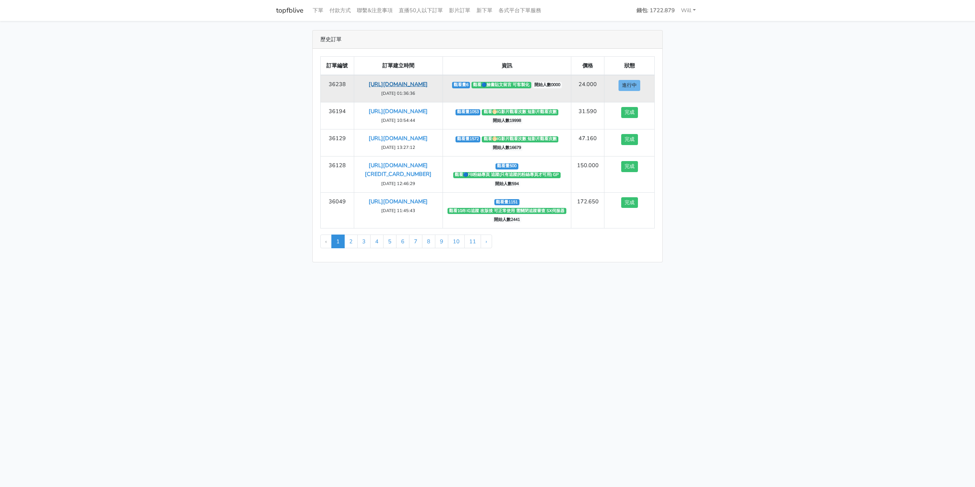
click at [393, 88] on link "https://www.facebook.com/share/v/14HxvxTMBc7/" at bounding box center [398, 84] width 59 height 8
click at [409, 84] on link "https://www.facebook.com/share/v/14HxvxTMBc7/" at bounding box center [398, 84] width 59 height 8
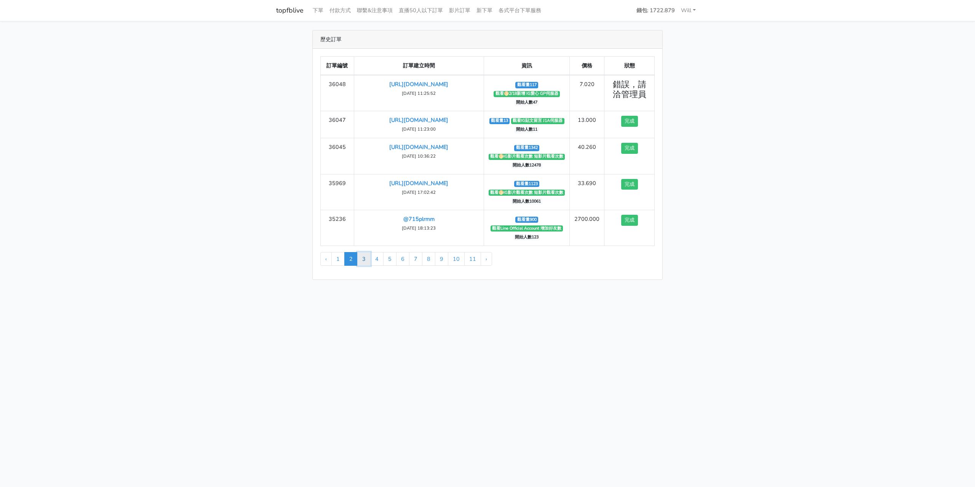
click at [365, 266] on link "3" at bounding box center [363, 259] width 13 height 14
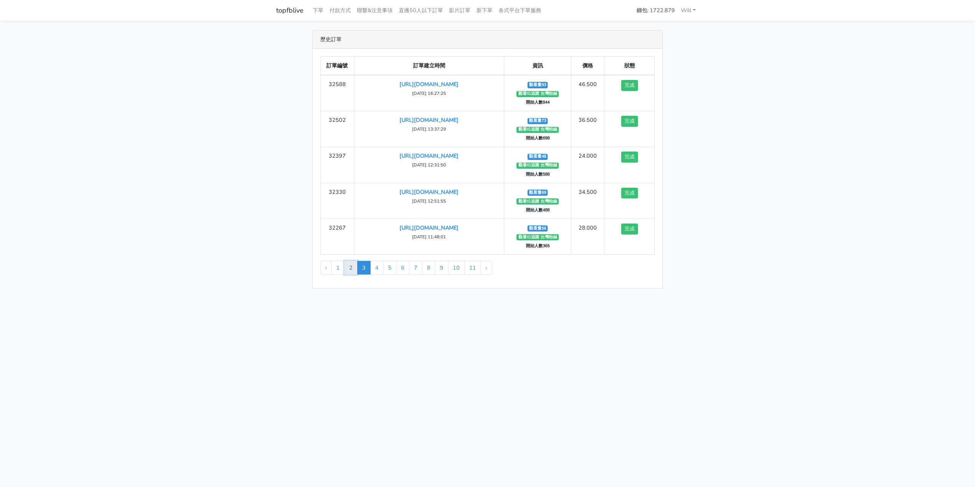
click at [351, 269] on link "2" at bounding box center [350, 268] width 13 height 14
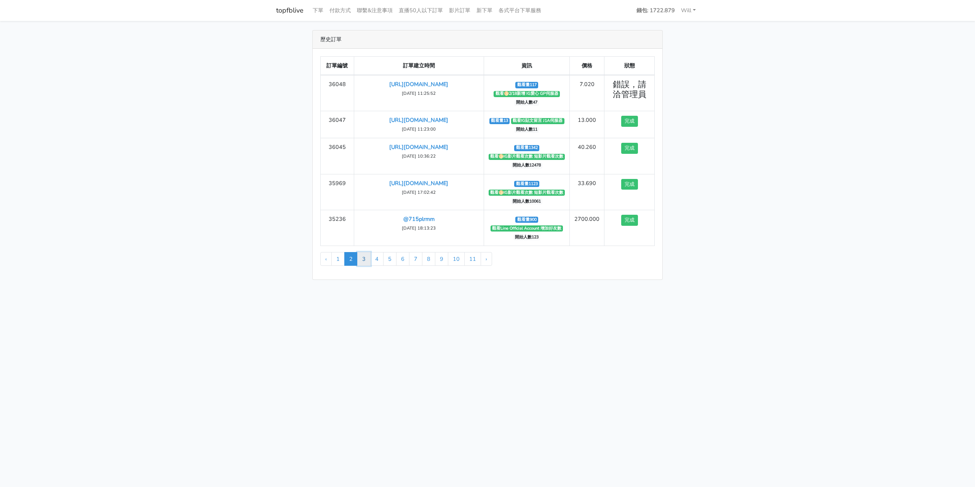
click at [365, 266] on link "3" at bounding box center [363, 259] width 13 height 14
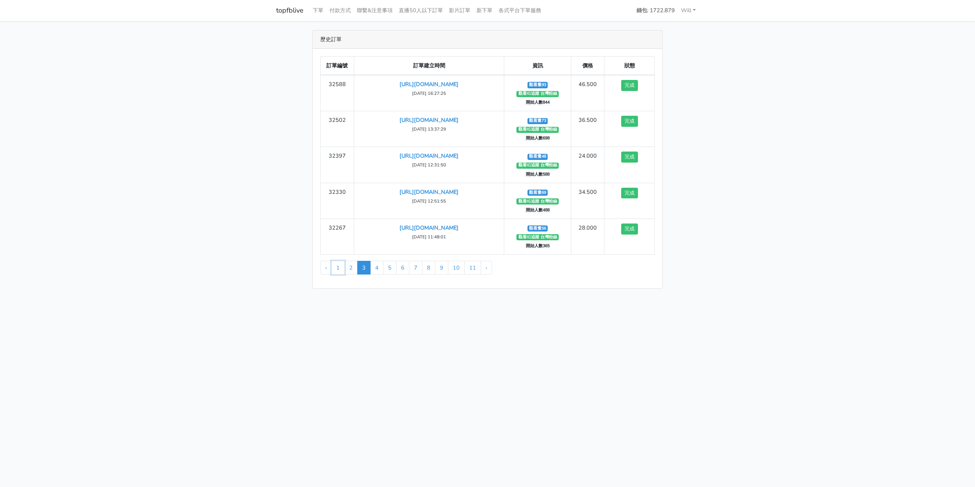
click at [338, 269] on link "1" at bounding box center [337, 268] width 13 height 14
